Goal: Task Accomplishment & Management: Manage account settings

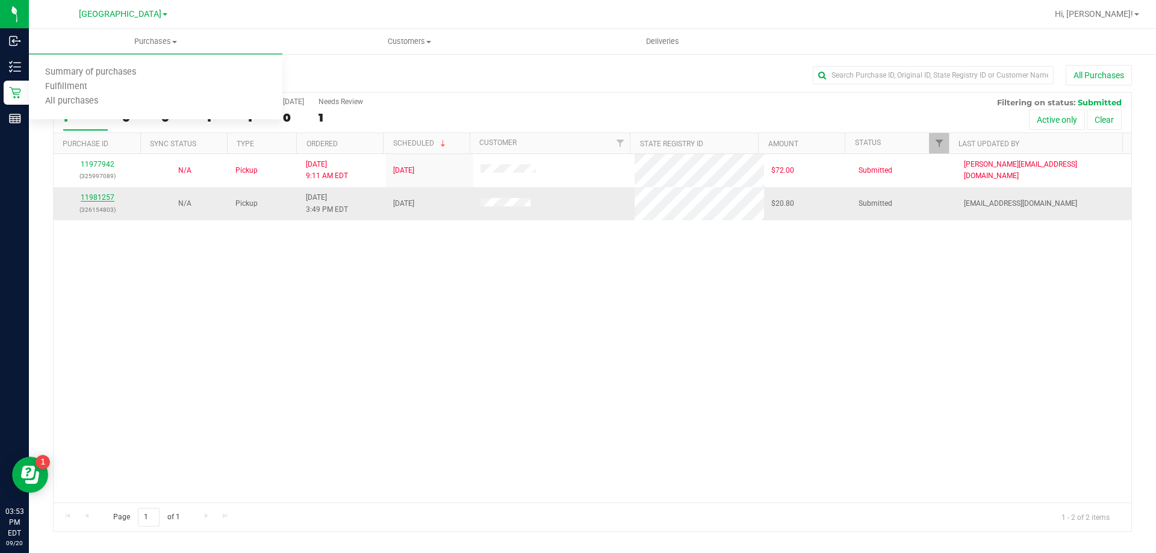
click at [105, 199] on link "11981257" at bounding box center [98, 197] width 34 height 8
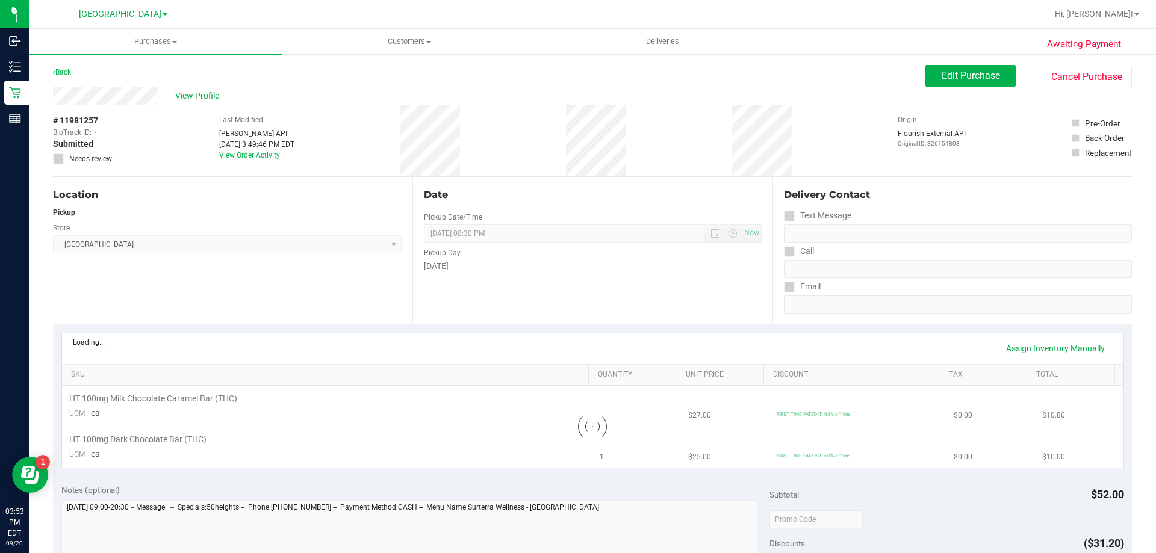
scroll to position [241, 0]
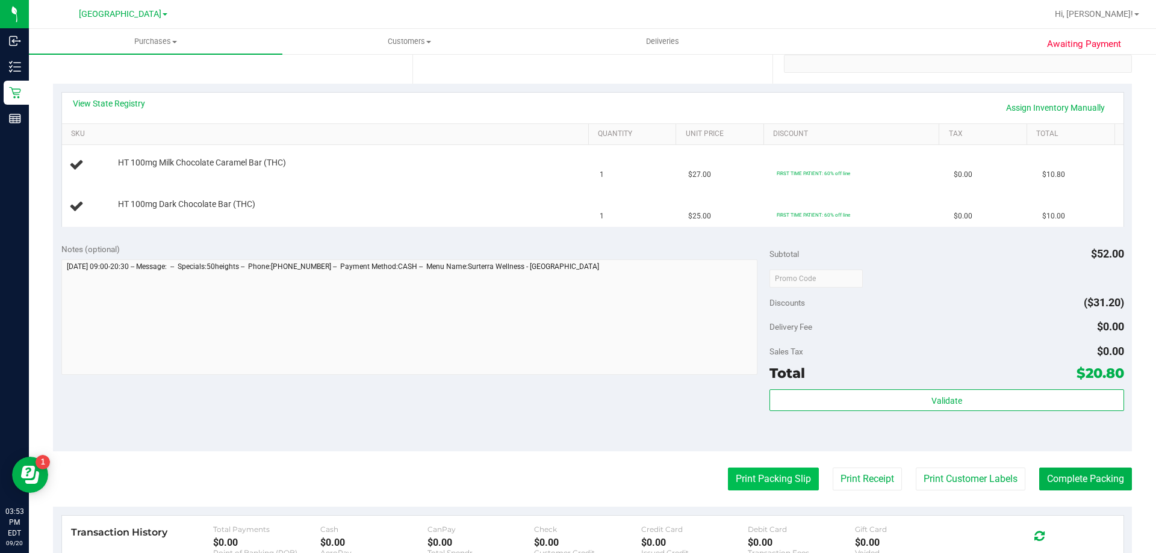
click at [766, 483] on button "Print Packing Slip" at bounding box center [773, 479] width 91 height 23
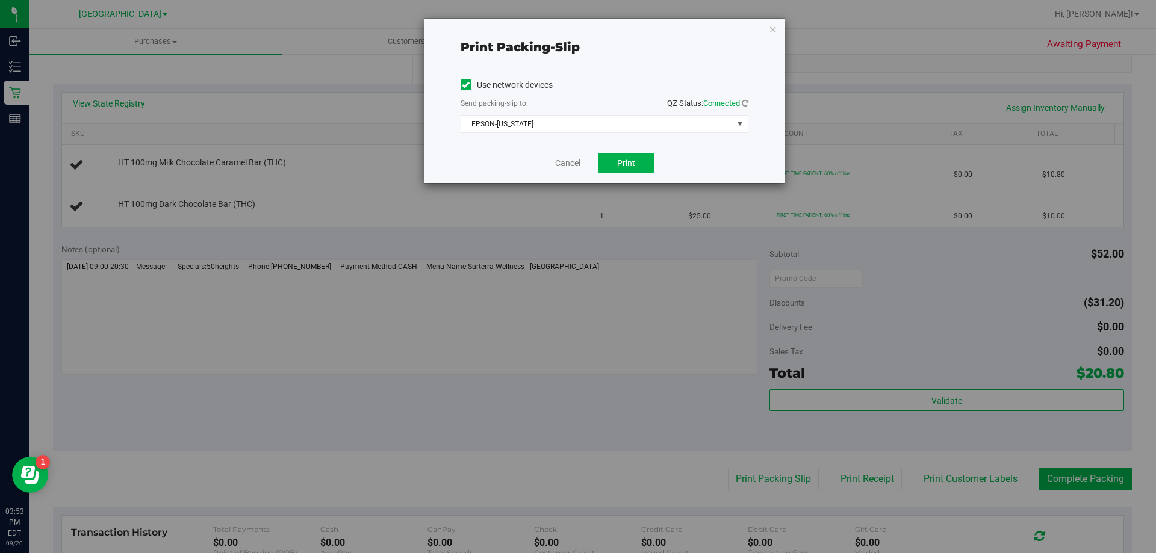
click at [578, 134] on div "Use network devices Send packing-slip to: QZ Status: Connected [GEOGRAPHIC_DATA…" at bounding box center [605, 104] width 288 height 76
click at [627, 163] on span "Print" at bounding box center [626, 163] width 18 height 10
click at [776, 34] on icon "button" at bounding box center [773, 29] width 8 height 14
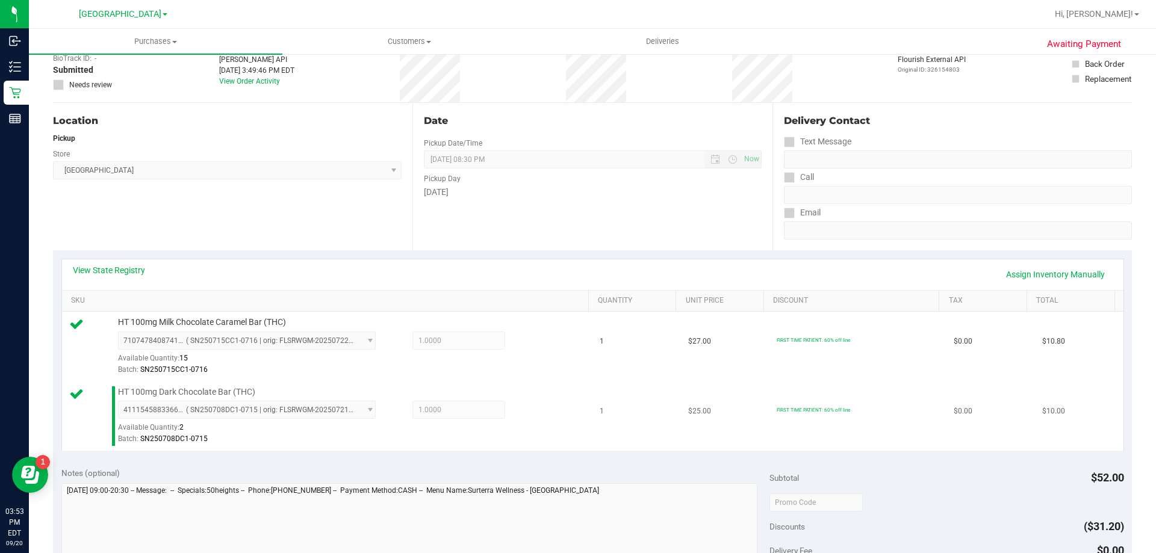
scroll to position [181, 0]
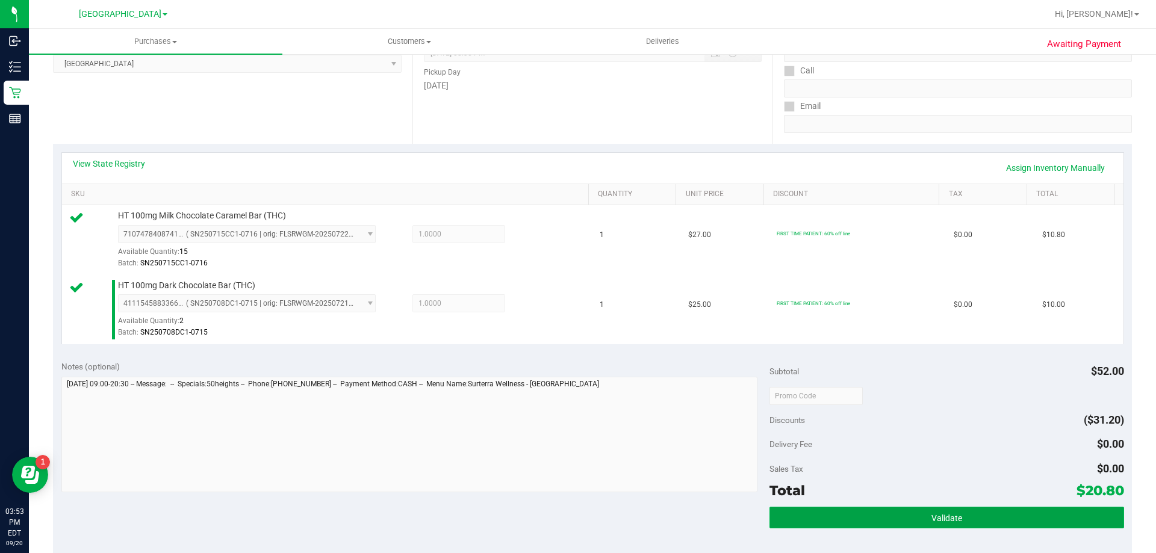
click at [818, 521] on button "Validate" at bounding box center [947, 518] width 354 height 22
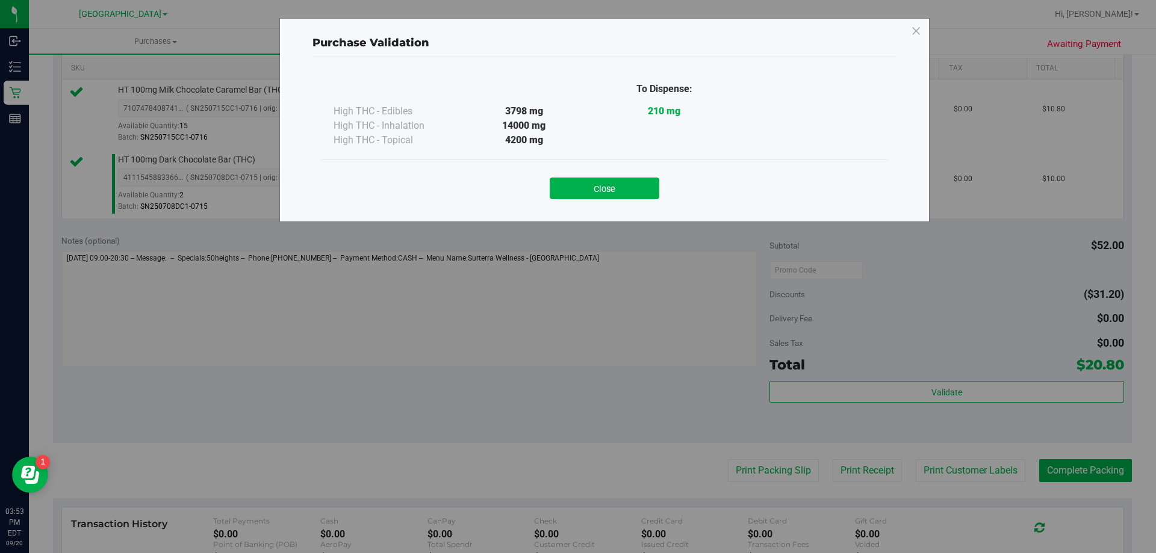
scroll to position [422, 0]
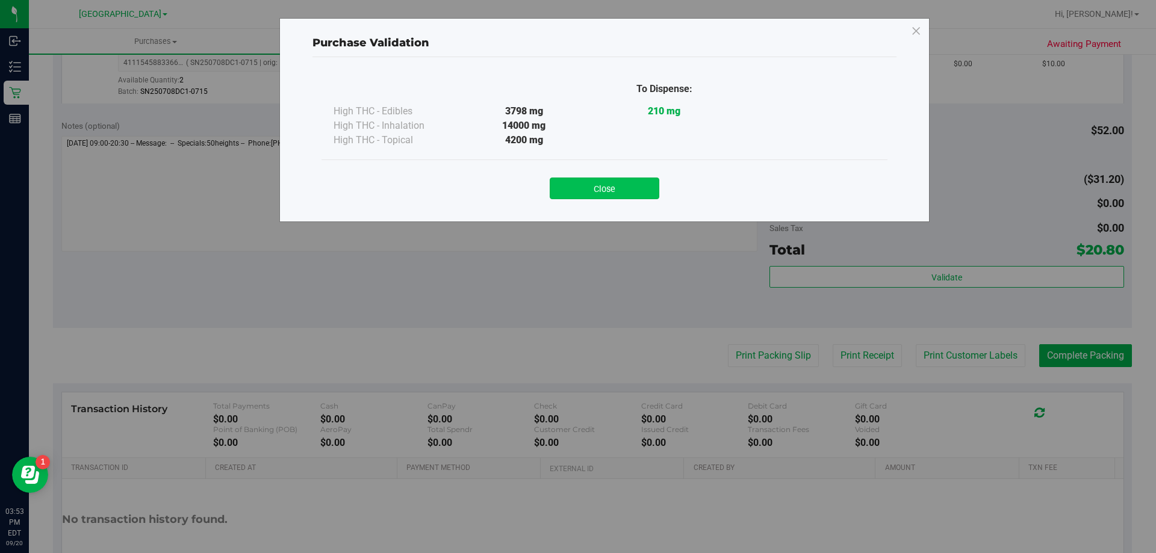
click at [629, 187] on button "Close" at bounding box center [605, 189] width 110 height 22
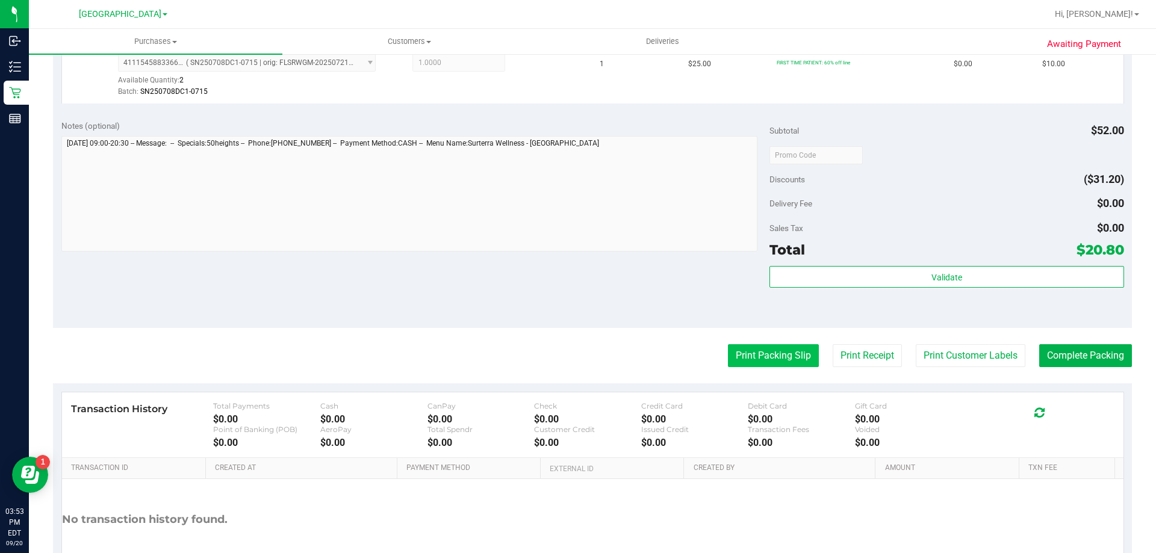
click at [786, 351] on button "Print Packing Slip" at bounding box center [773, 355] width 91 height 23
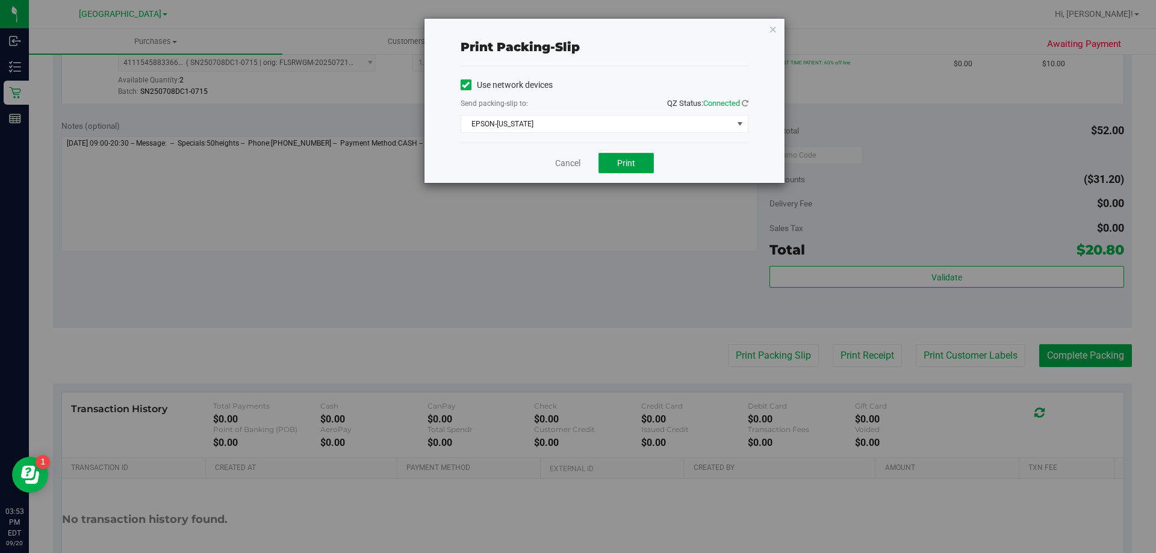
click at [645, 169] on button "Print" at bounding box center [626, 163] width 55 height 20
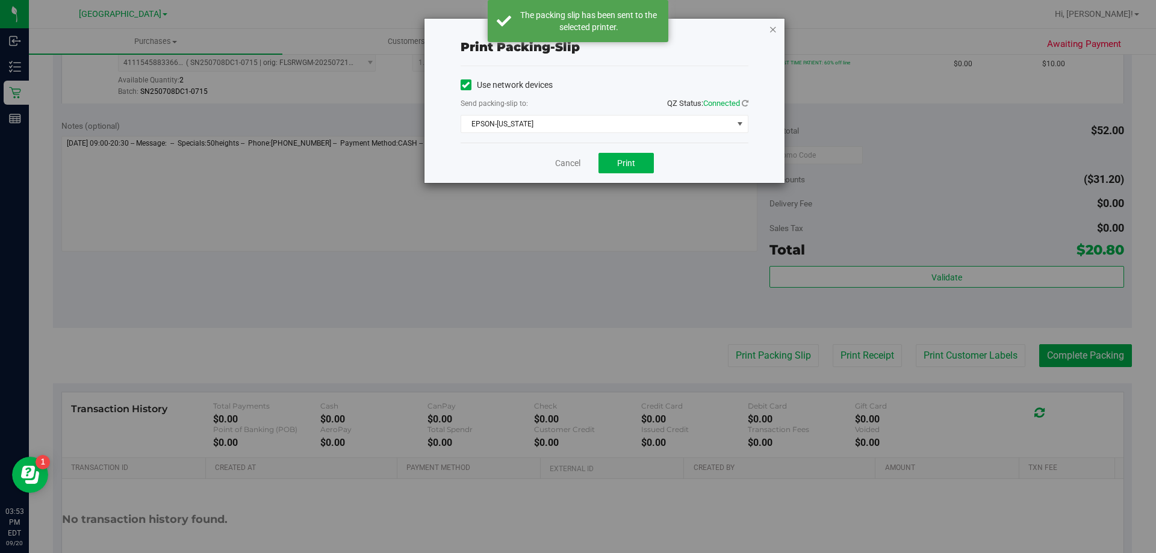
click at [775, 24] on icon "button" at bounding box center [773, 29] width 8 height 14
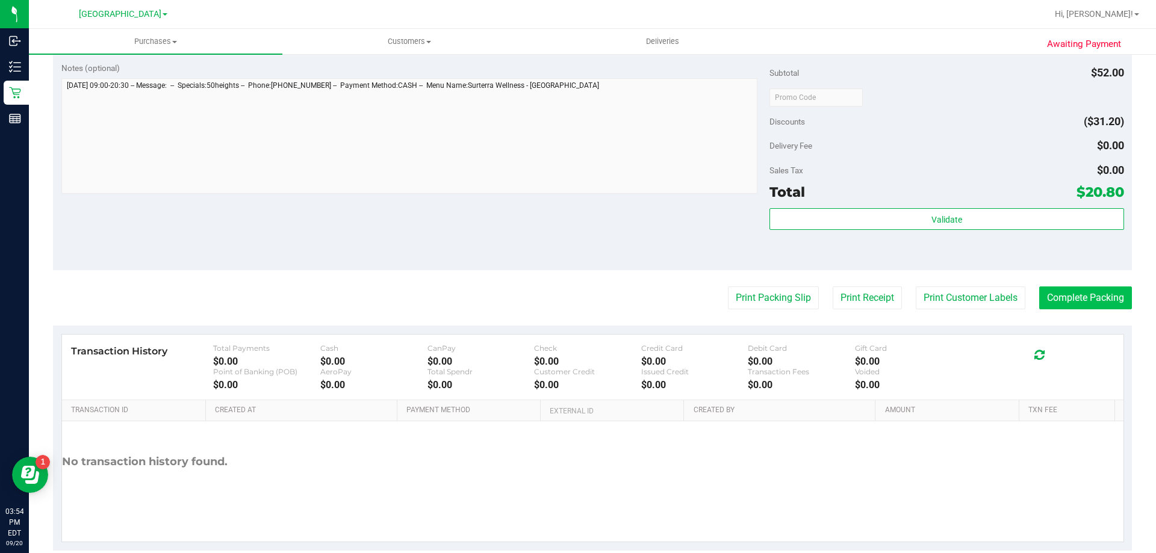
scroll to position [482, 0]
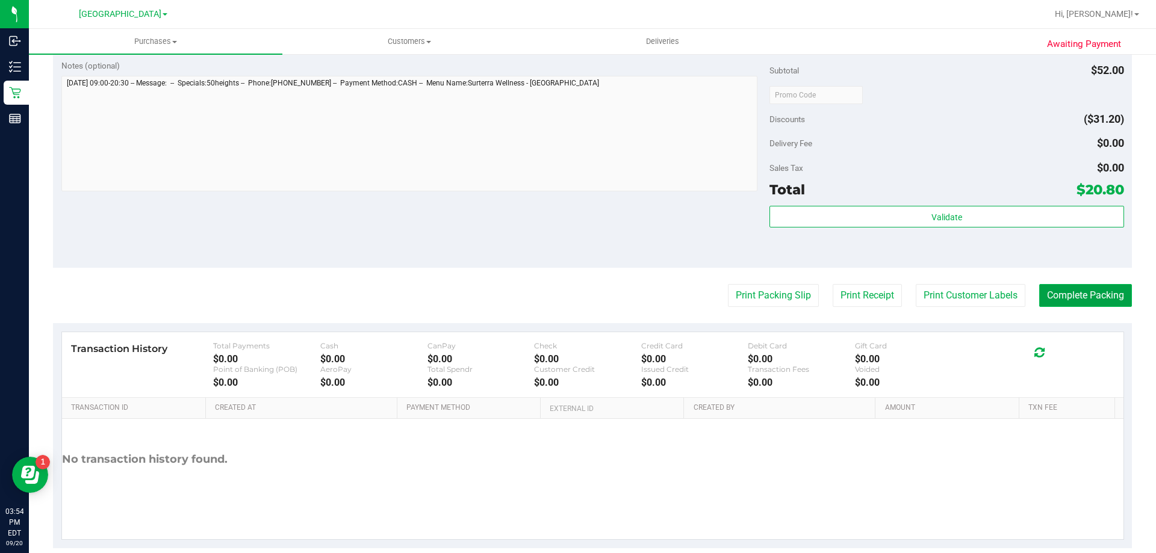
click at [1071, 303] on button "Complete Packing" at bounding box center [1086, 295] width 93 height 23
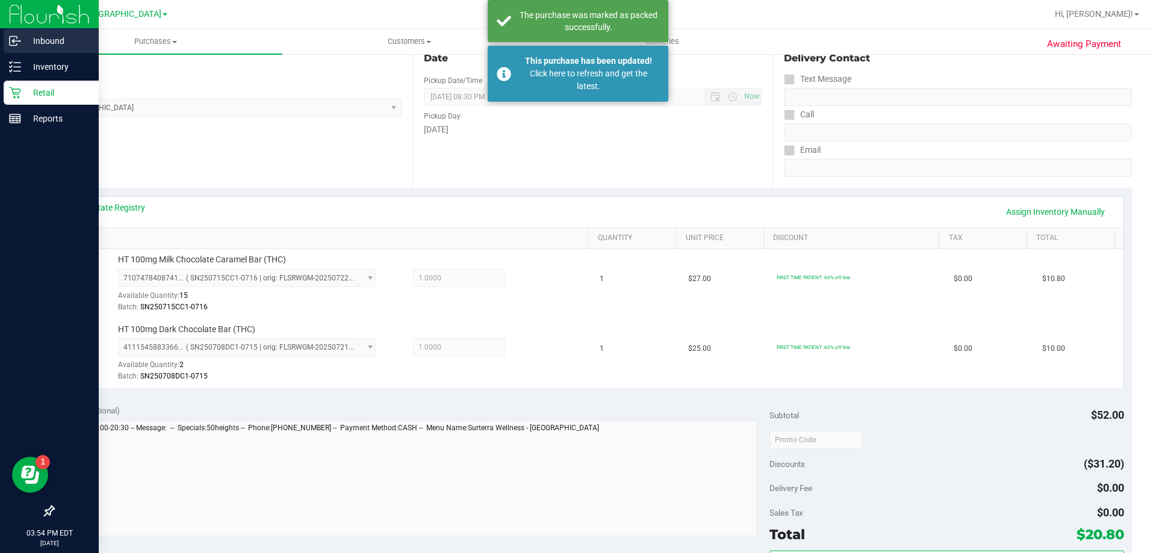
scroll to position [0, 0]
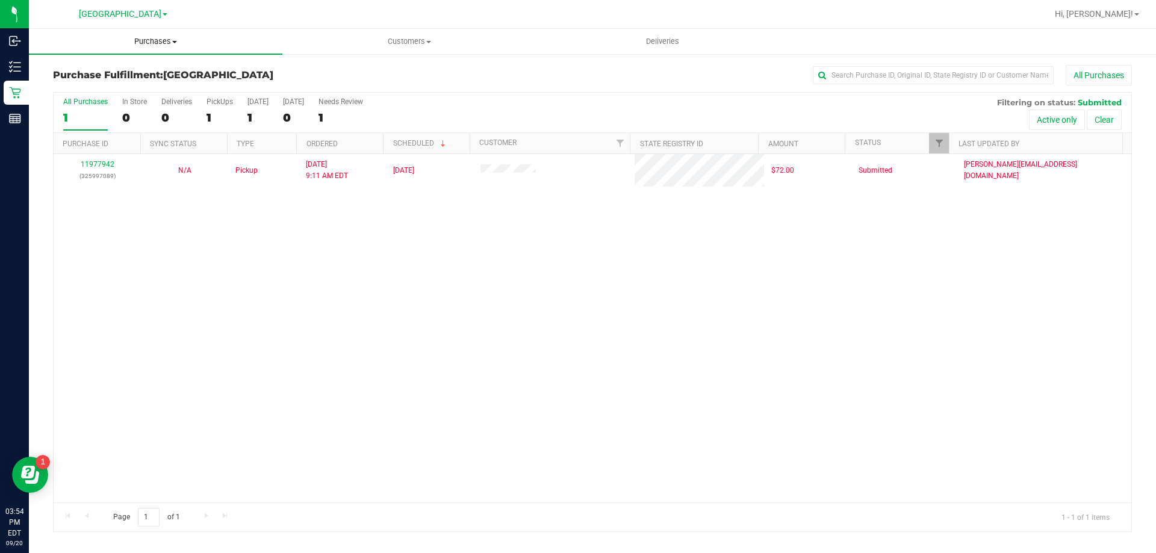
click at [177, 43] on span "Purchases" at bounding box center [156, 41] width 254 height 11
click at [125, 86] on li "Fulfillment" at bounding box center [156, 87] width 254 height 14
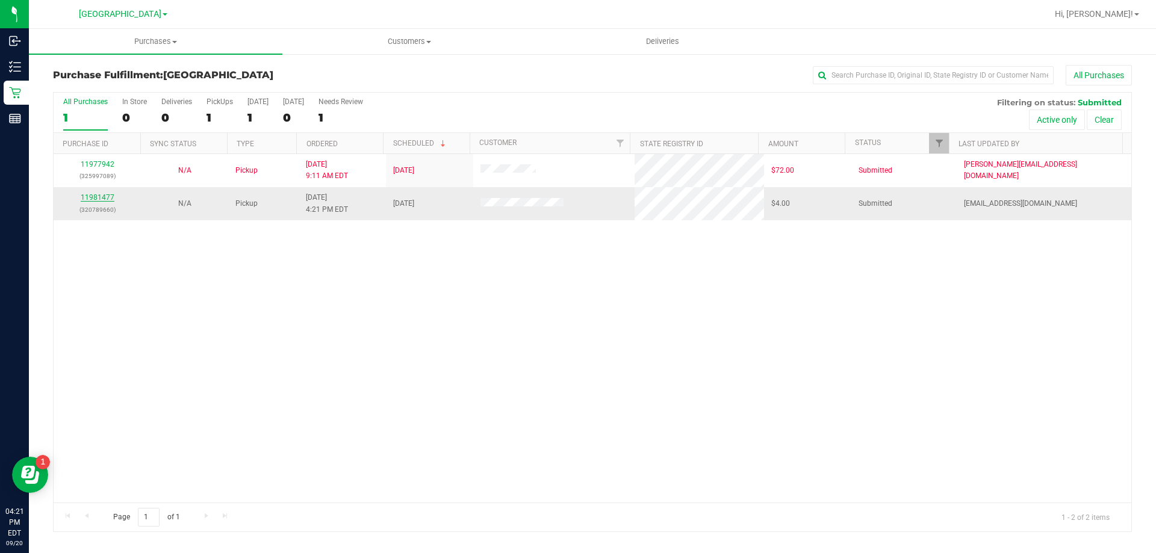
click at [101, 196] on link "11981477" at bounding box center [98, 197] width 34 height 8
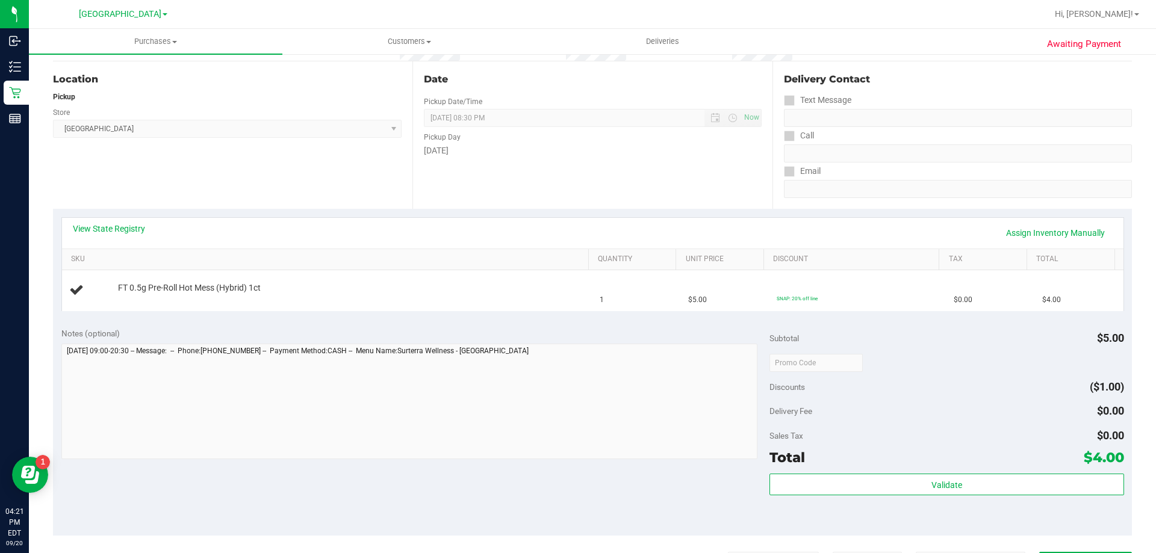
scroll to position [120, 0]
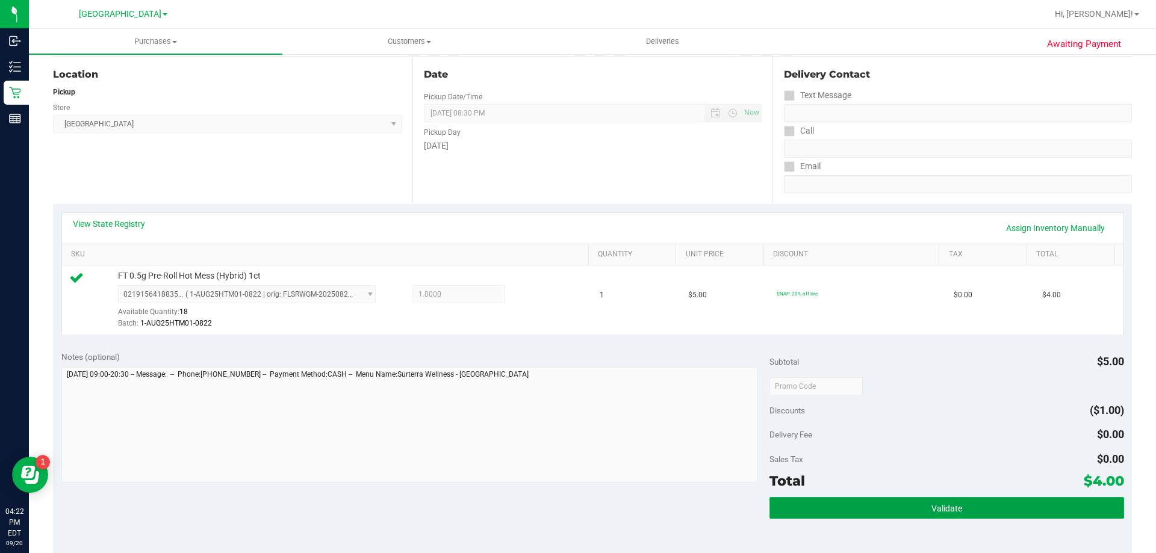
click at [835, 499] on button "Validate" at bounding box center [947, 508] width 354 height 22
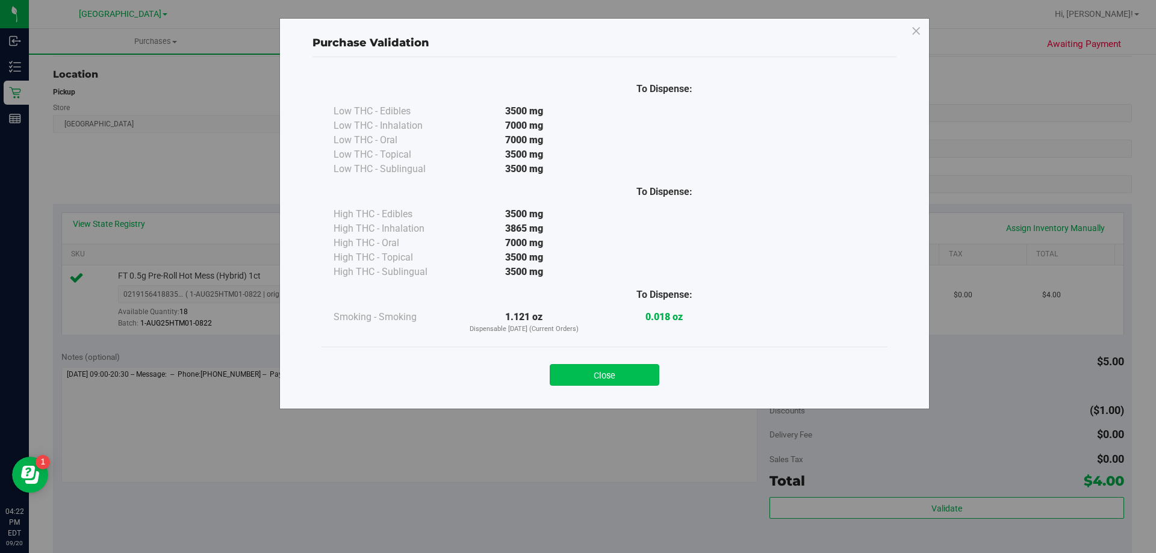
click at [614, 375] on button "Close" at bounding box center [605, 375] width 110 height 22
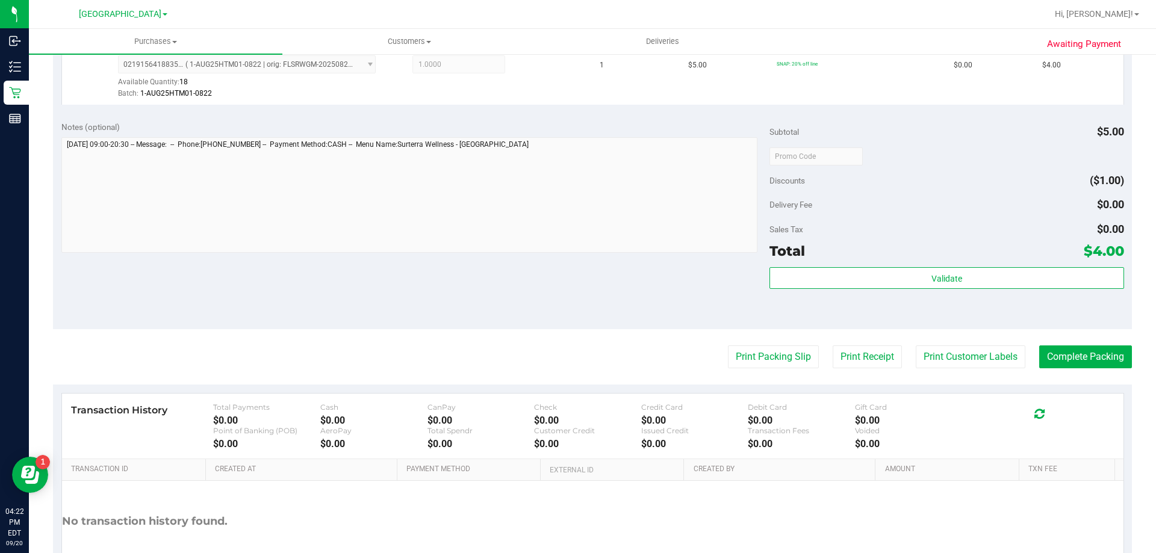
scroll to position [361, 0]
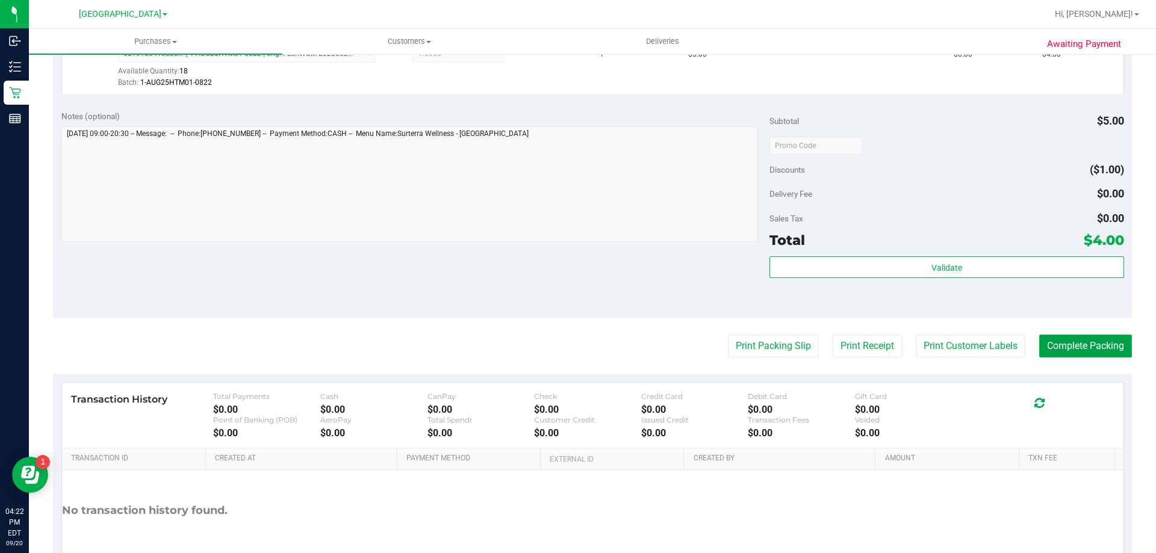
click at [1050, 350] on button "Complete Packing" at bounding box center [1086, 346] width 93 height 23
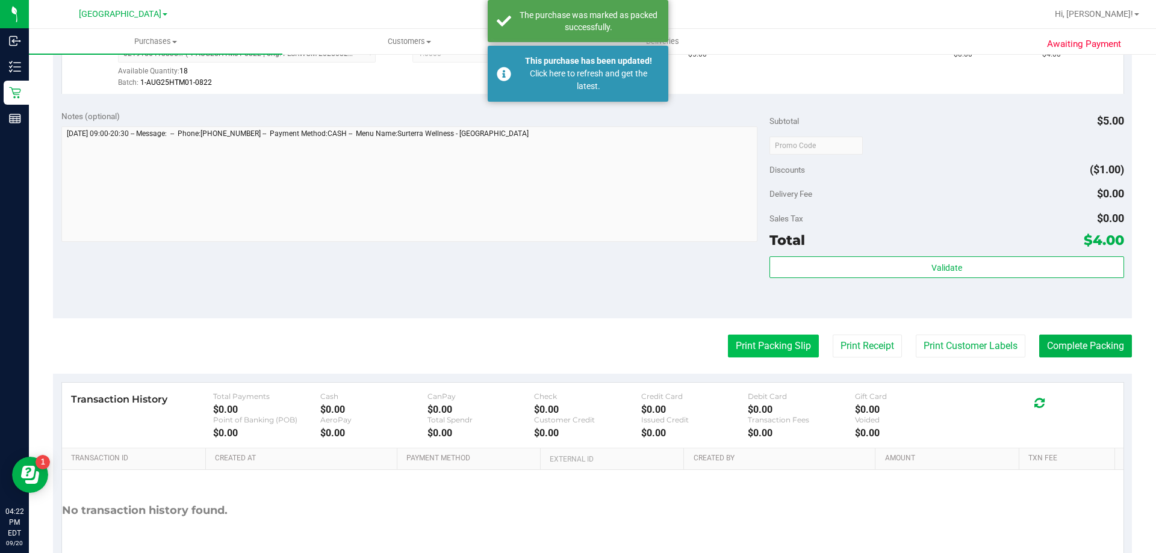
click at [737, 352] on button "Print Packing Slip" at bounding box center [773, 346] width 91 height 23
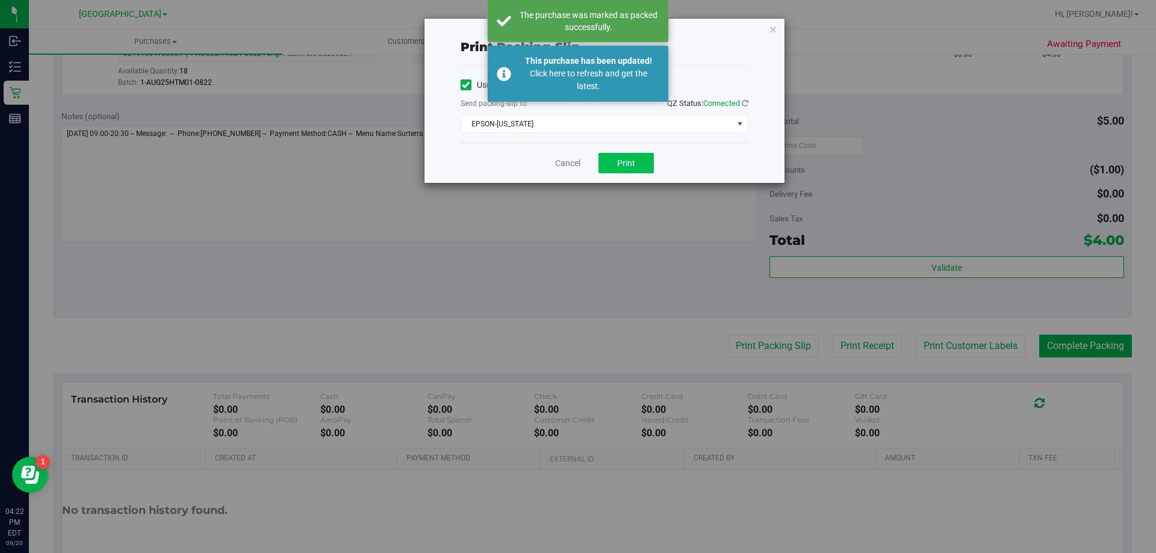
click at [615, 164] on button "Print" at bounding box center [626, 163] width 55 height 20
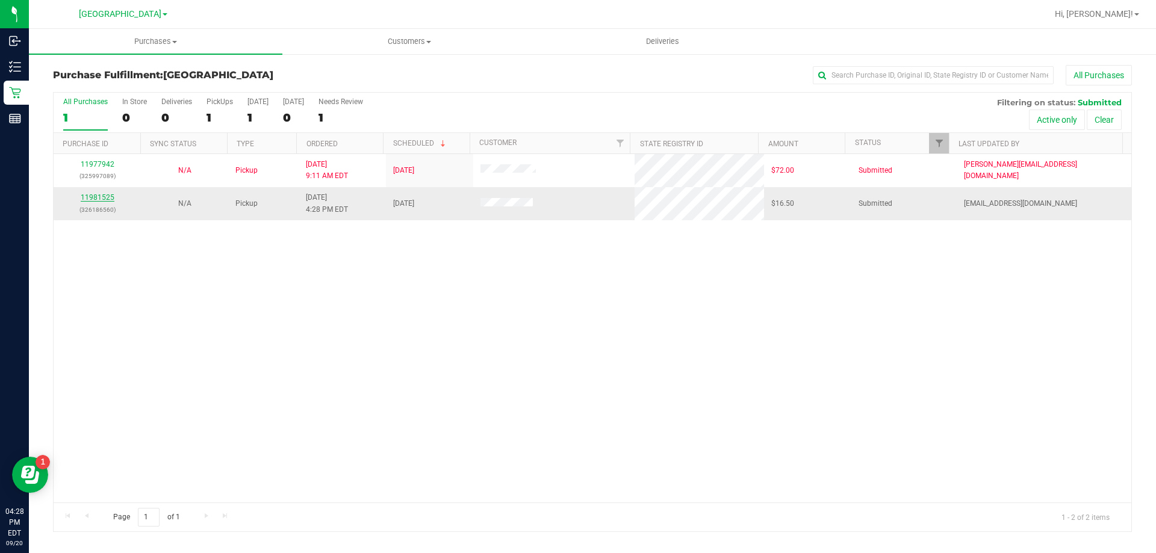
click at [105, 200] on link "11981525" at bounding box center [98, 197] width 34 height 8
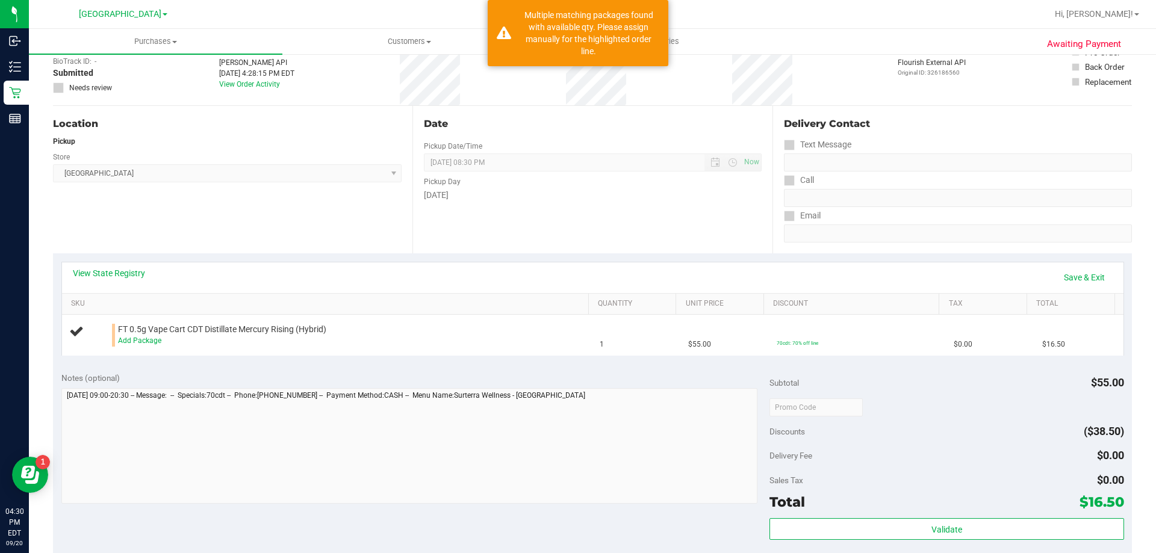
scroll to position [181, 0]
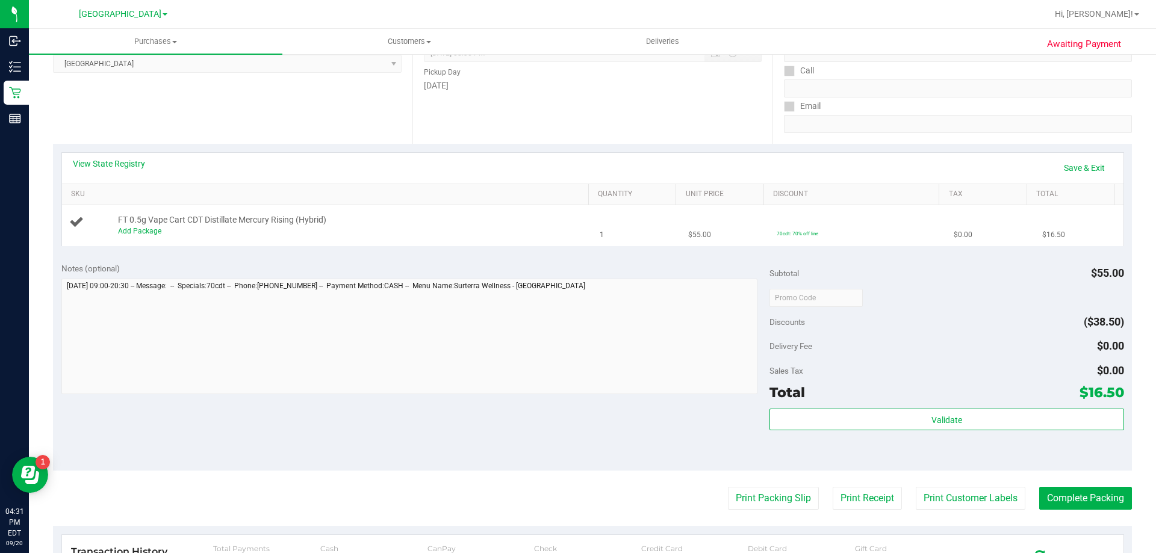
click at [173, 246] on td "FT 0.5g Vape Cart CDT Distillate Mercury Rising (Hybrid) Add Package" at bounding box center [327, 225] width 531 height 40
click at [151, 231] on link "Add Package" at bounding box center [139, 231] width 43 height 8
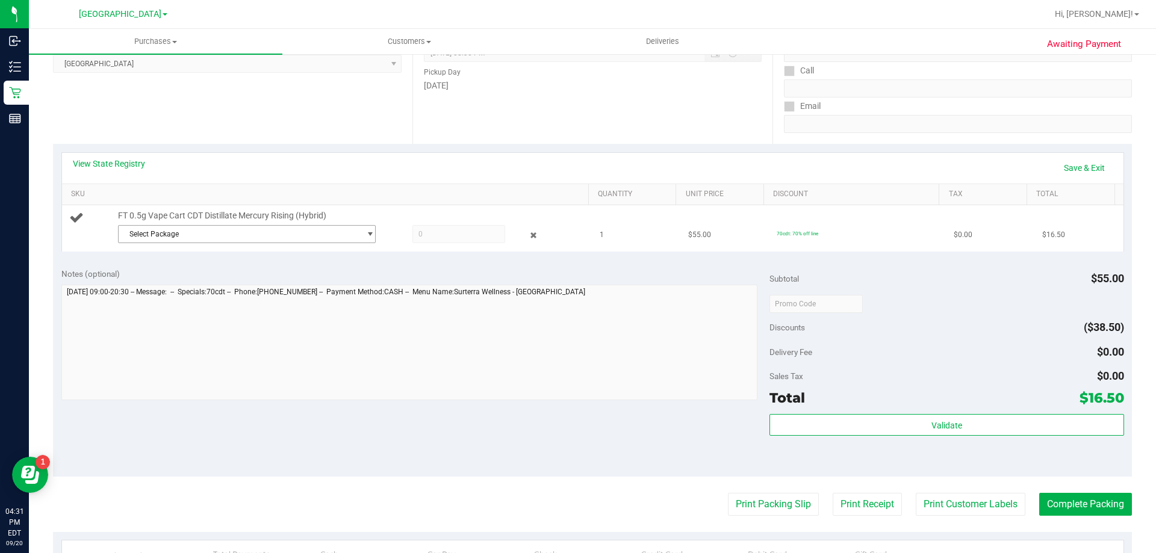
click at [162, 232] on span "Select Package" at bounding box center [240, 234] width 242 height 17
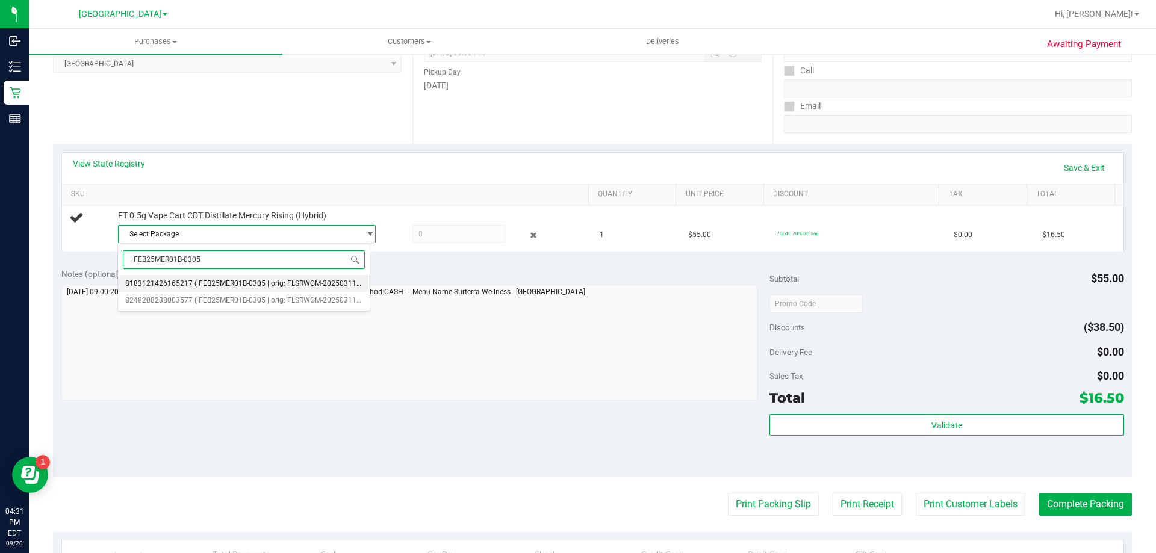
drag, startPoint x: 234, startPoint y: 257, endPoint x: 139, endPoint y: 253, distance: 94.6
click at [139, 253] on input "FEB25MER01B-0305" at bounding box center [244, 260] width 242 height 19
type input "F"
click at [157, 298] on span "8248208238003577" at bounding box center [158, 300] width 67 height 8
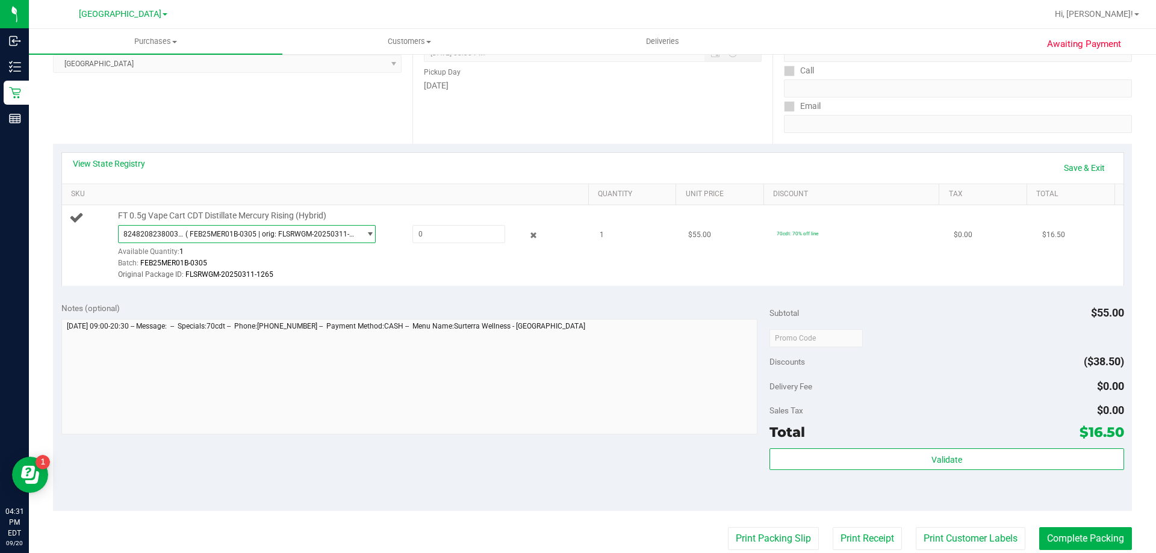
click at [212, 238] on span "8248208238003577 ( FEB25MER01B-0305 | orig: FLSRWGM-20250311-1265 )" at bounding box center [240, 234] width 242 height 17
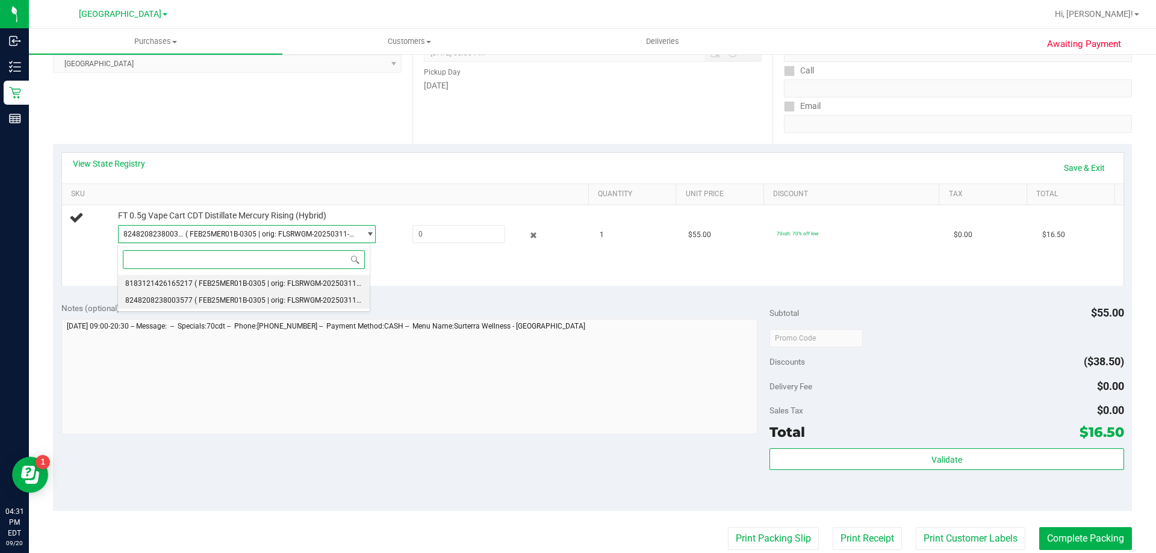
click at [207, 285] on span "( FEB25MER01B-0305 | orig: FLSRWGM-20250311-1365 )" at bounding box center [287, 283] width 185 height 8
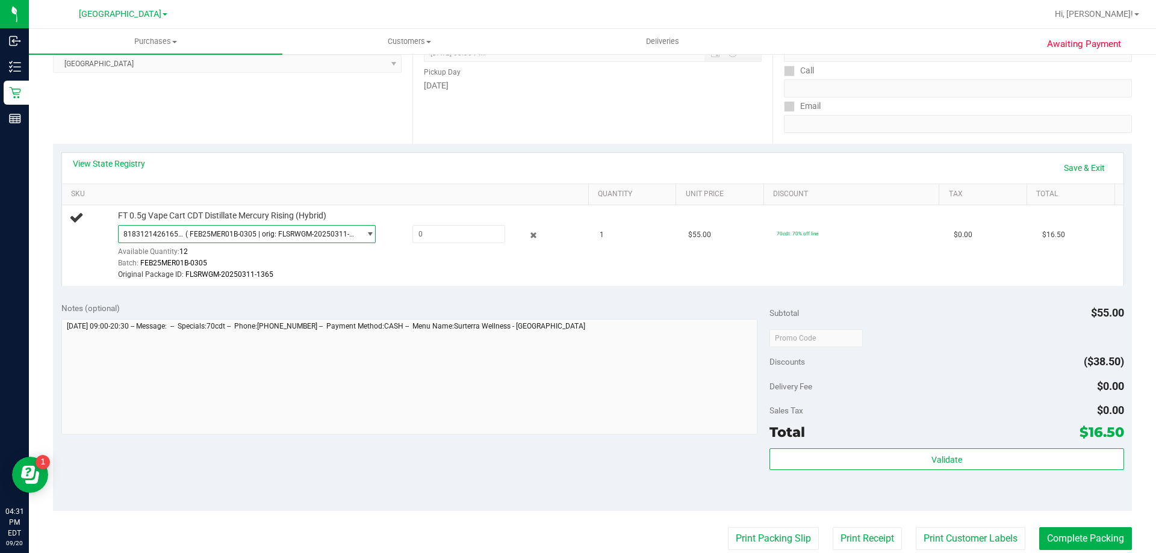
click at [238, 233] on span "( FEB25MER01B-0305 | orig: FLSRWGM-20250311-1365 )" at bounding box center [270, 234] width 170 height 8
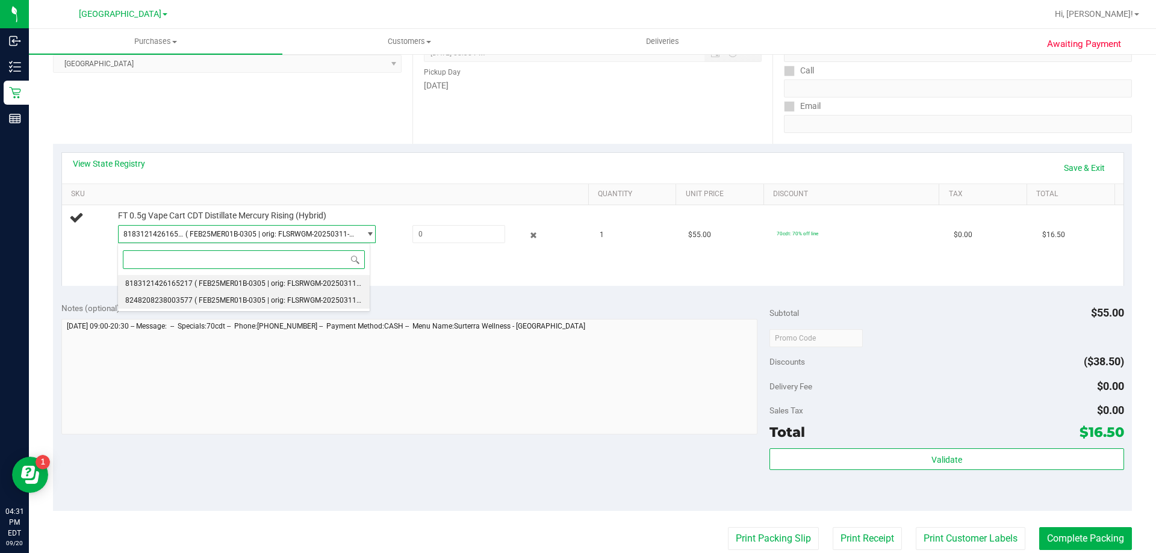
click at [223, 303] on span "( FEB25MER01B-0305 | orig: FLSRWGM-20250311-1265 )" at bounding box center [287, 300] width 185 height 8
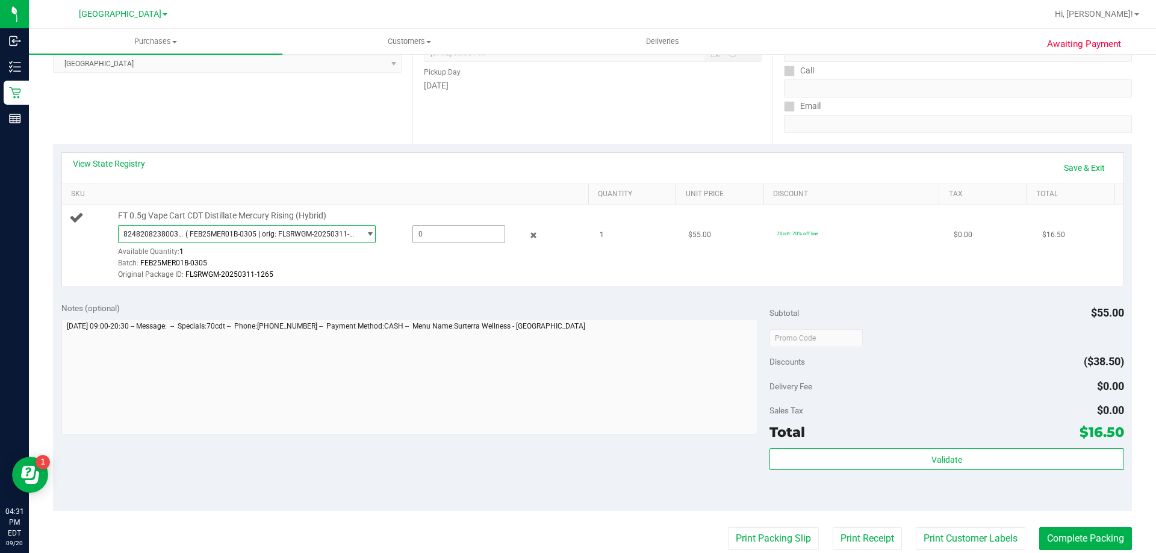
click at [479, 238] on span at bounding box center [459, 234] width 93 height 18
type input "1"
type input "1.0000"
click at [341, 170] on div "View State Registry Save & Exit" at bounding box center [593, 168] width 1040 height 20
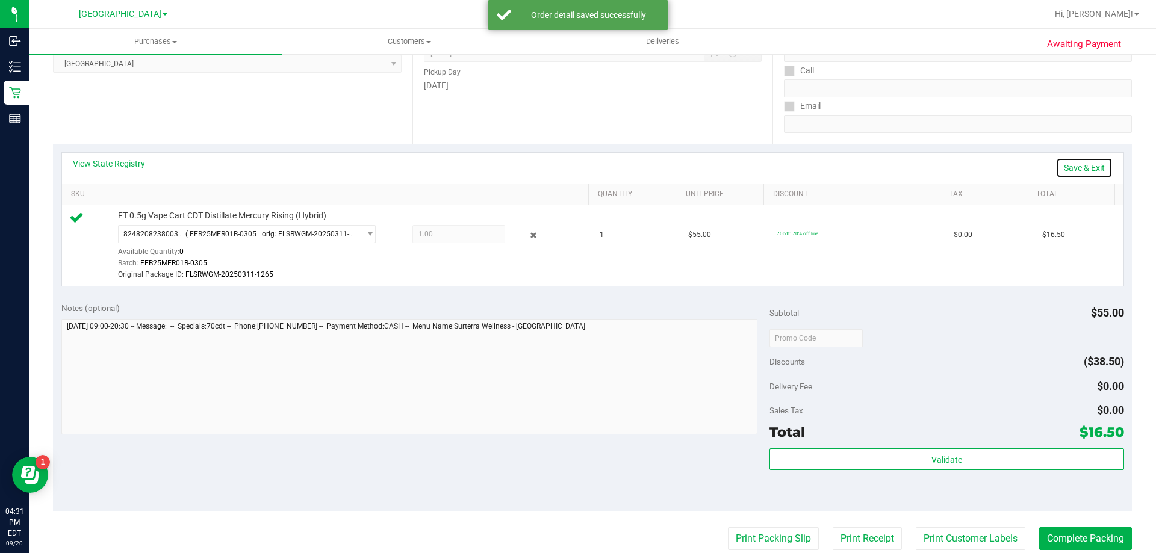
click at [1069, 167] on link "Save & Exit" at bounding box center [1084, 168] width 57 height 20
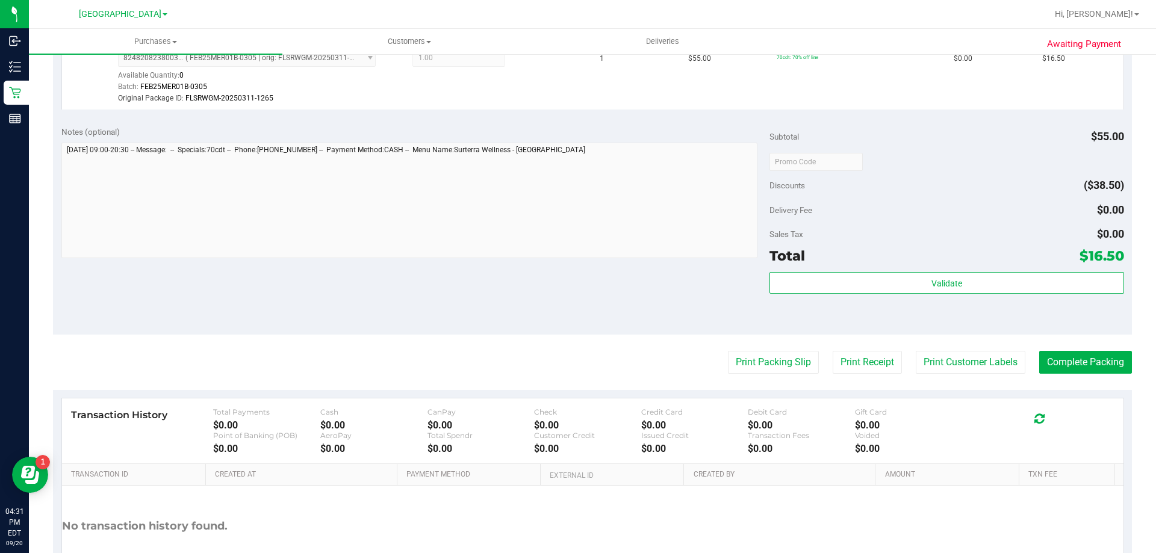
scroll to position [361, 0]
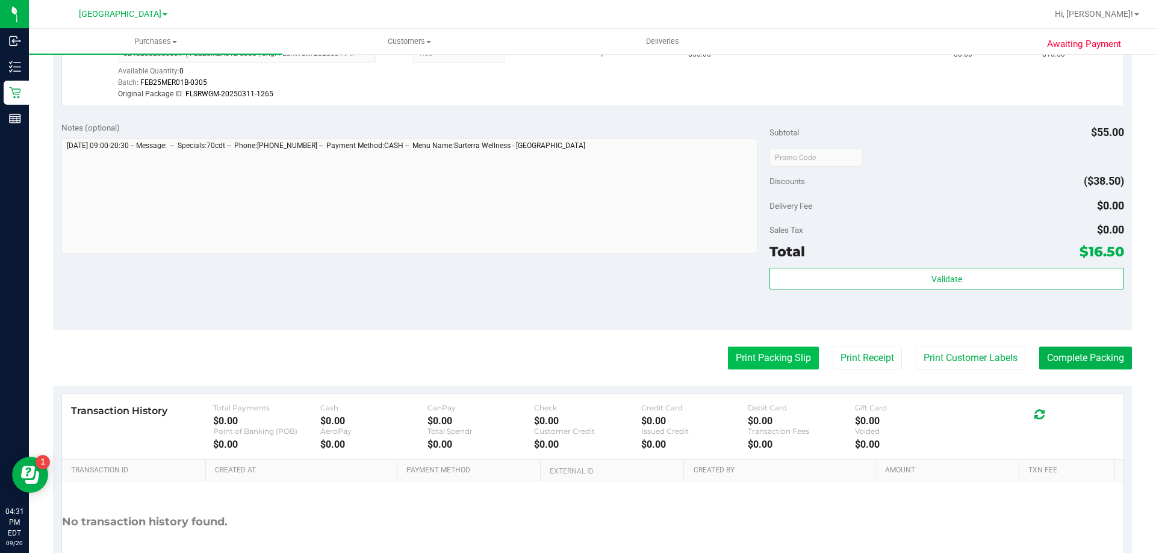
click at [757, 362] on button "Print Packing Slip" at bounding box center [773, 358] width 91 height 23
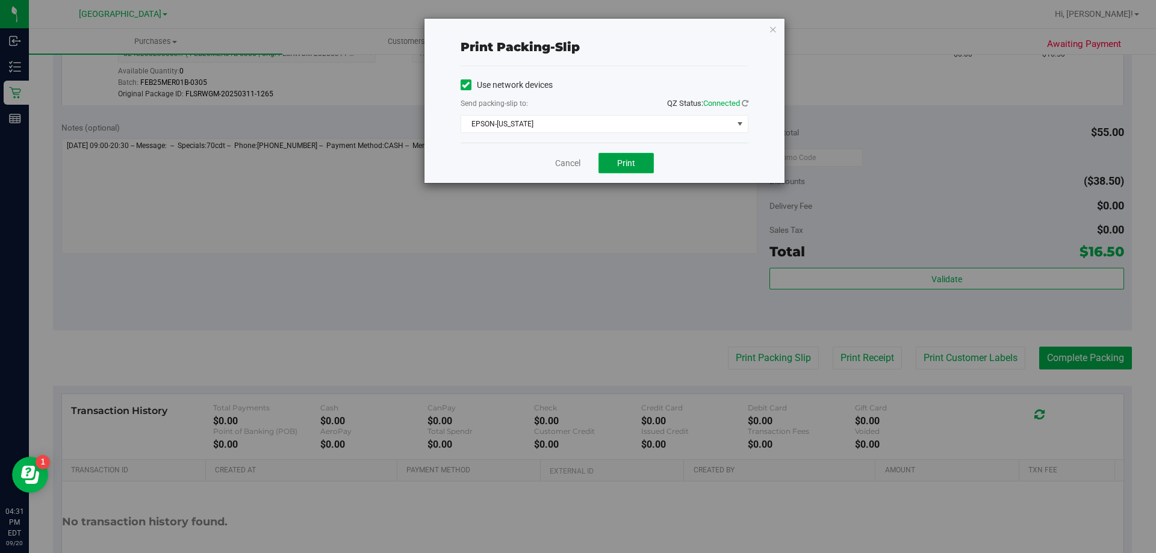
click at [629, 156] on button "Print" at bounding box center [626, 163] width 55 height 20
click at [774, 32] on icon "button" at bounding box center [773, 29] width 8 height 14
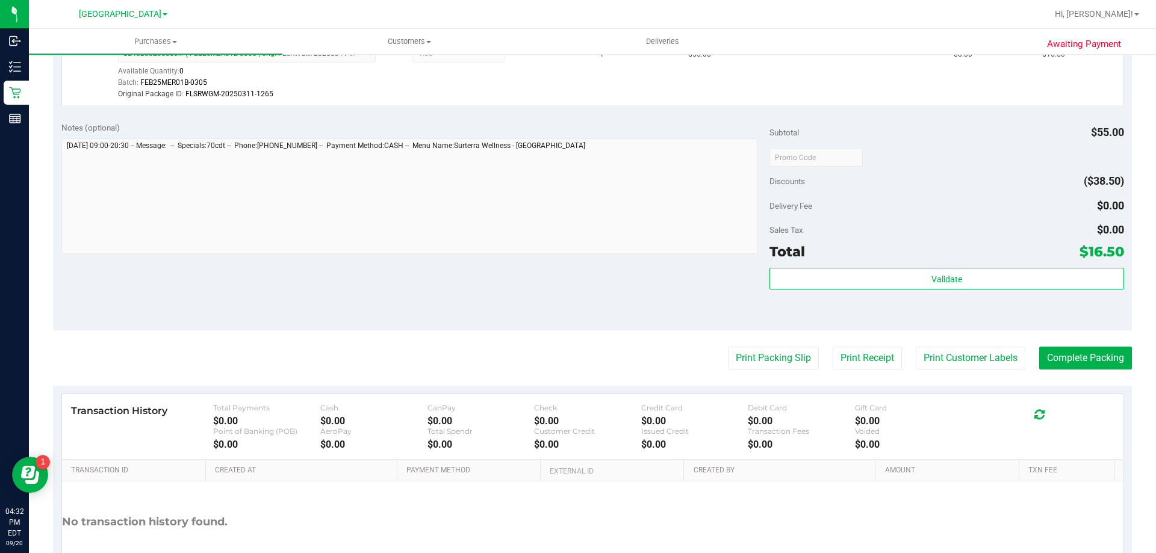
click at [1083, 370] on purchase-details "Back Edit Purchase Cancel Purchase View Profile # 11981525 BioTrack ID: - Submi…" at bounding box center [592, 158] width 1079 height 908
click at [1083, 351] on button "Complete Packing" at bounding box center [1086, 358] width 93 height 23
